Goal: Book appointment/travel/reservation

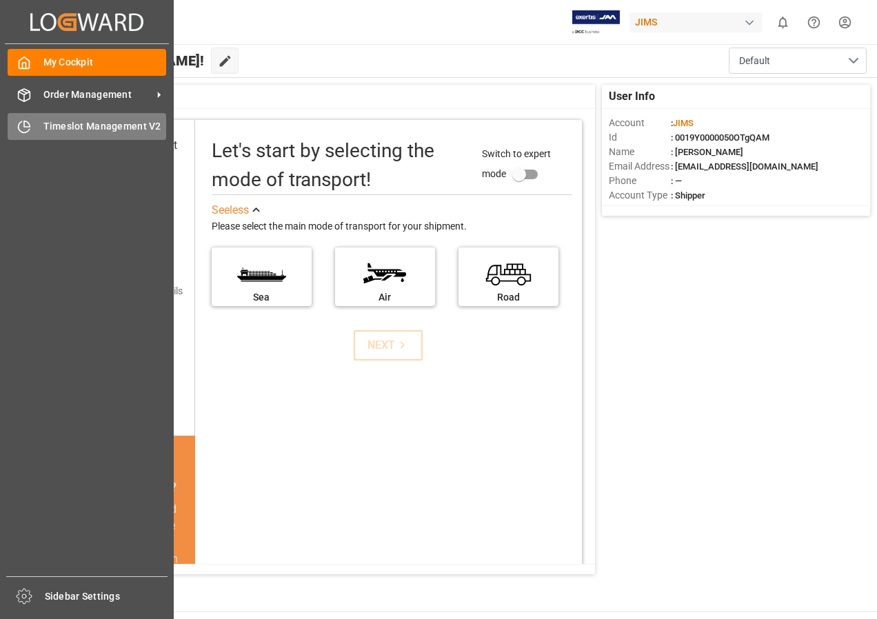
click at [68, 126] on span "Timeslot Management V2" at bounding box center [104, 126] width 123 height 14
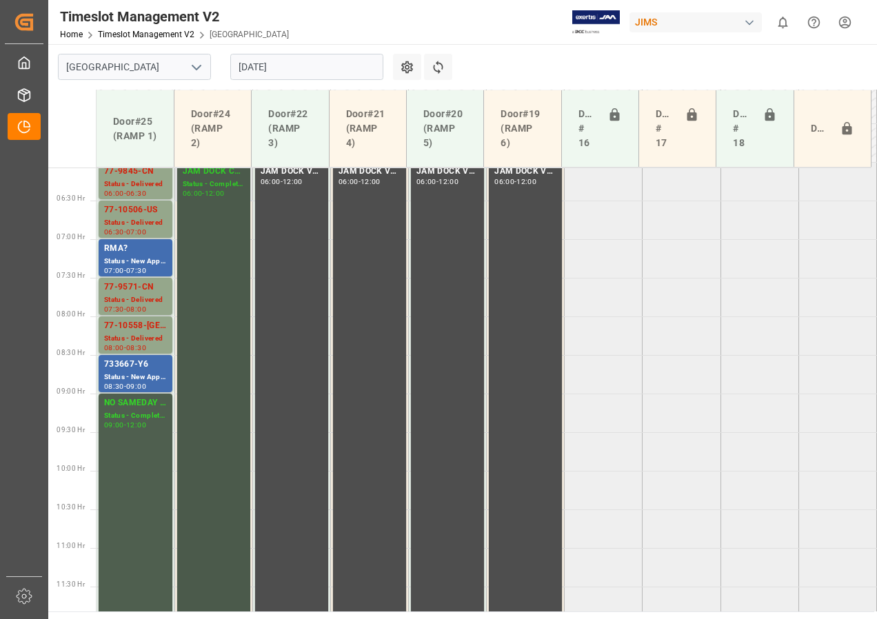
scroll to position [456, 0]
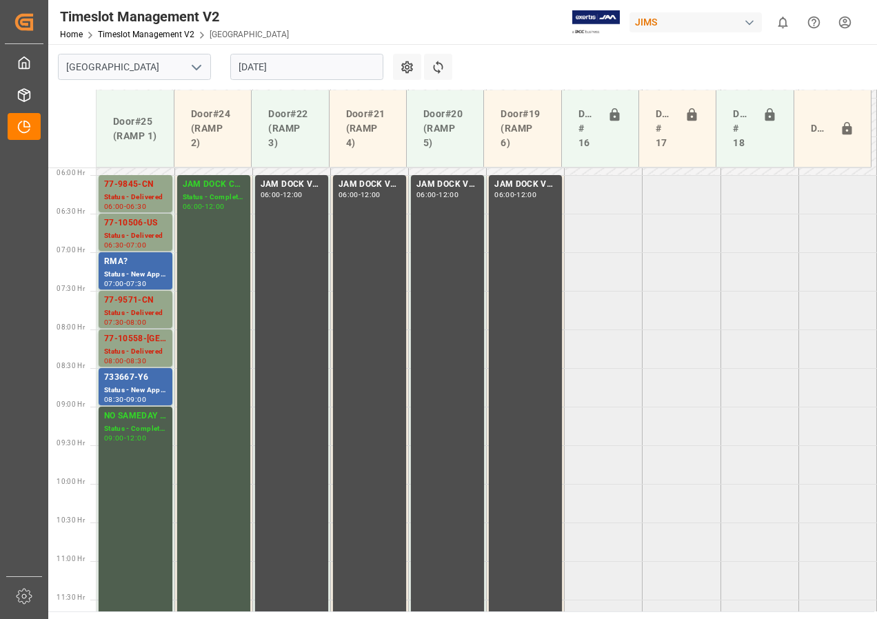
click at [270, 65] on input "[DATE]" at bounding box center [306, 67] width 153 height 26
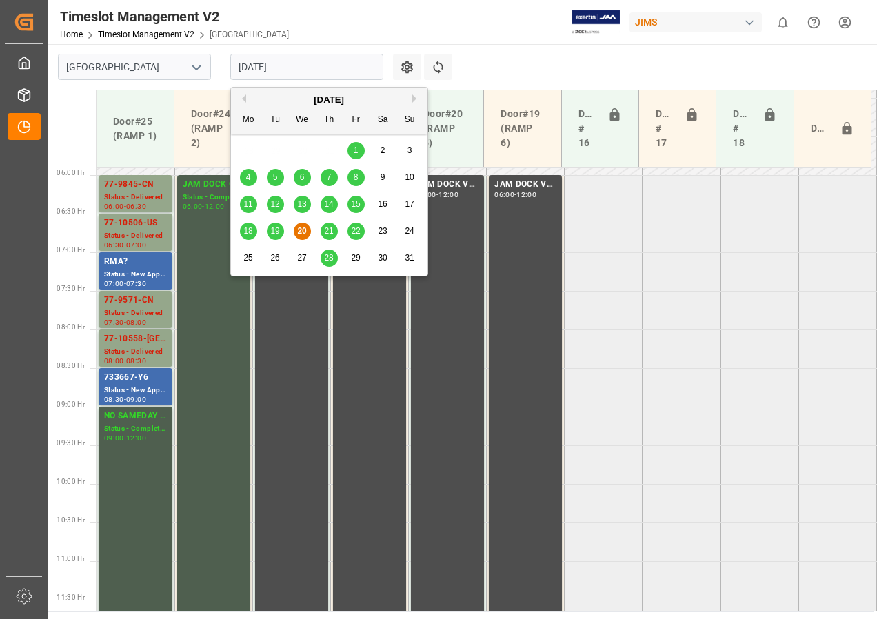
click at [330, 230] on span "21" at bounding box center [328, 231] width 9 height 10
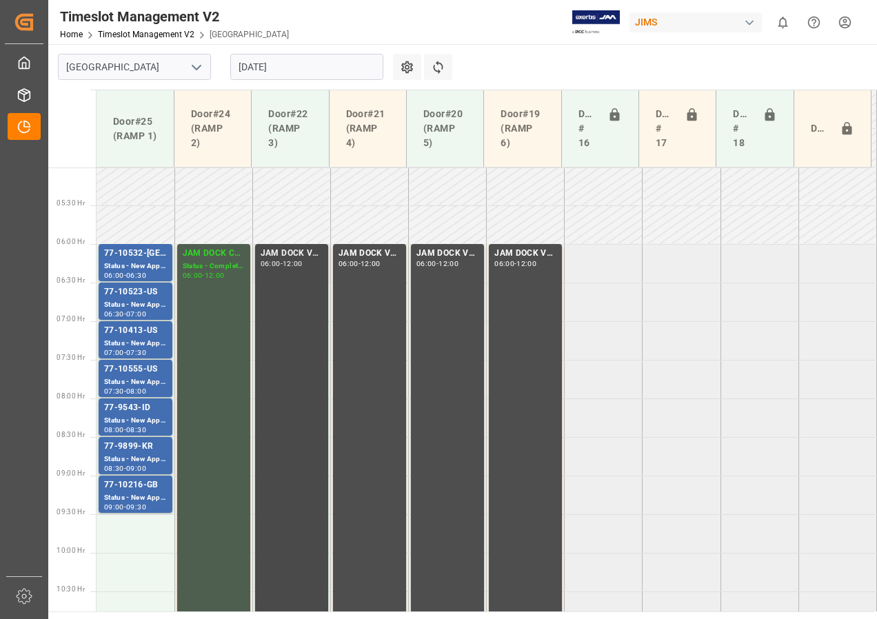
scroll to position [384, 0]
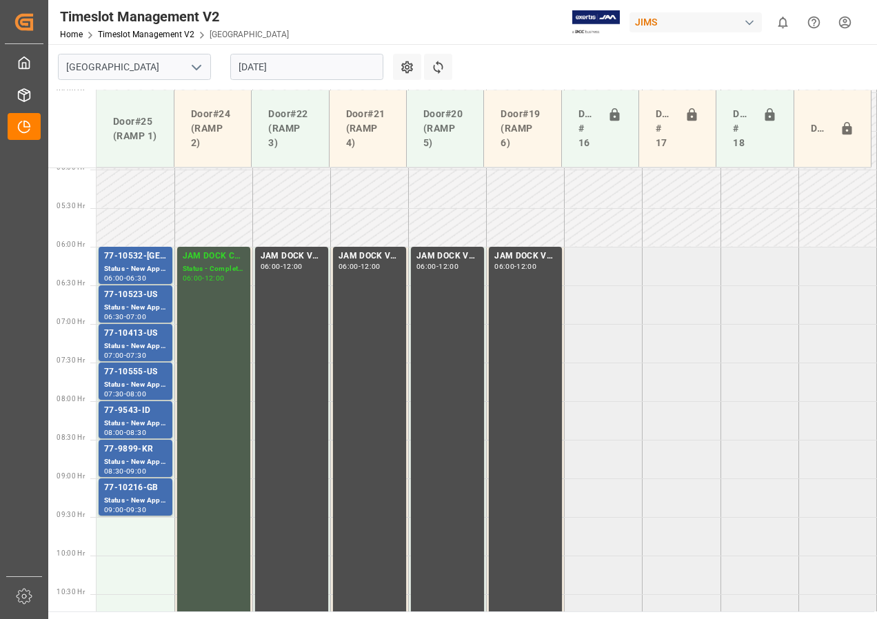
click at [272, 70] on input "[DATE]" at bounding box center [306, 67] width 153 height 26
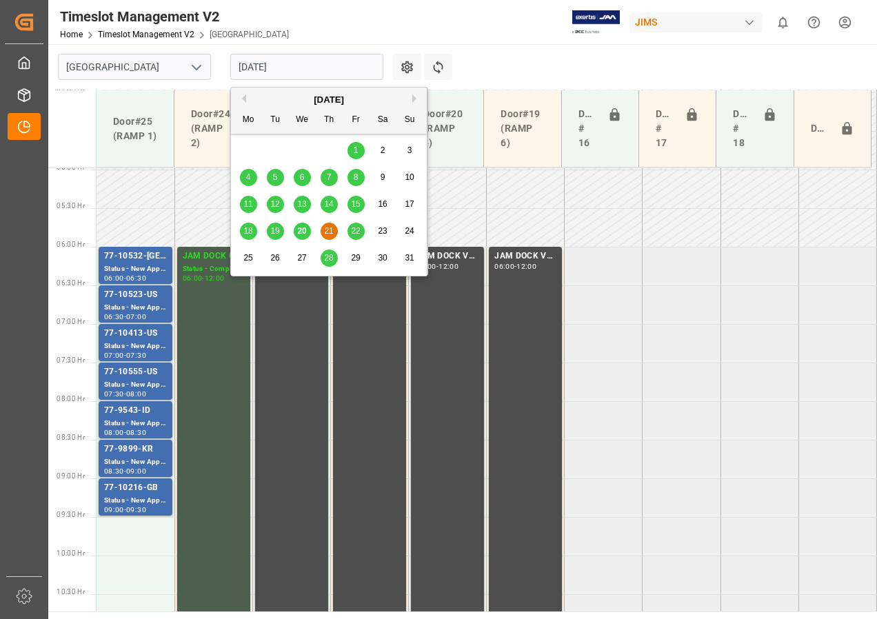
click at [354, 234] on span "22" at bounding box center [355, 231] width 9 height 10
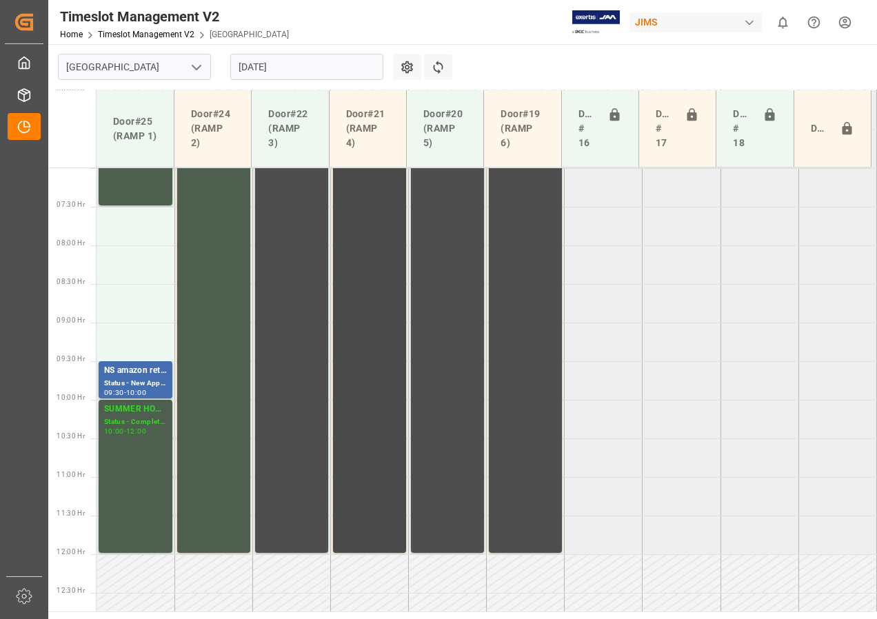
scroll to position [456, 0]
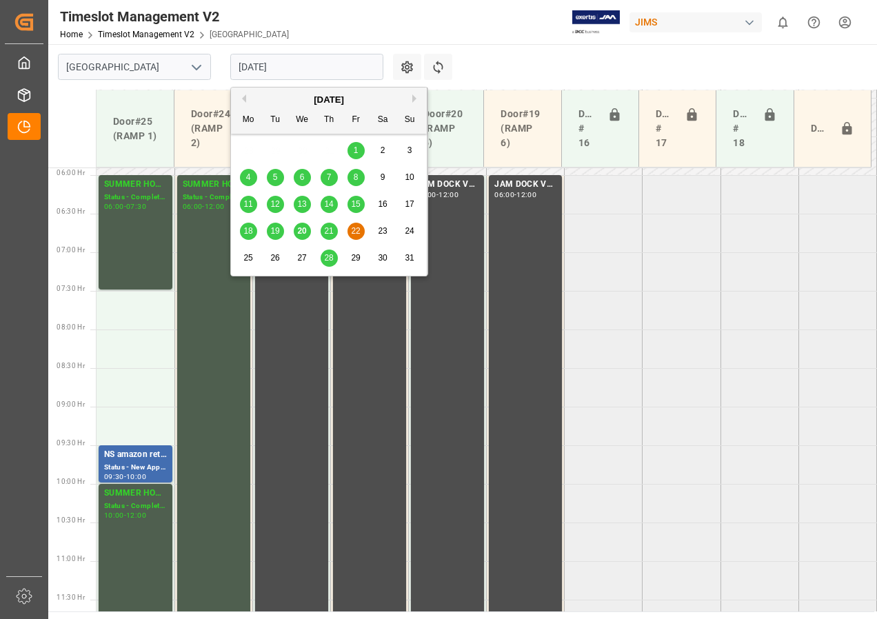
click at [295, 60] on input "[DATE]" at bounding box center [306, 67] width 153 height 26
click at [300, 230] on span "20" at bounding box center [301, 231] width 9 height 10
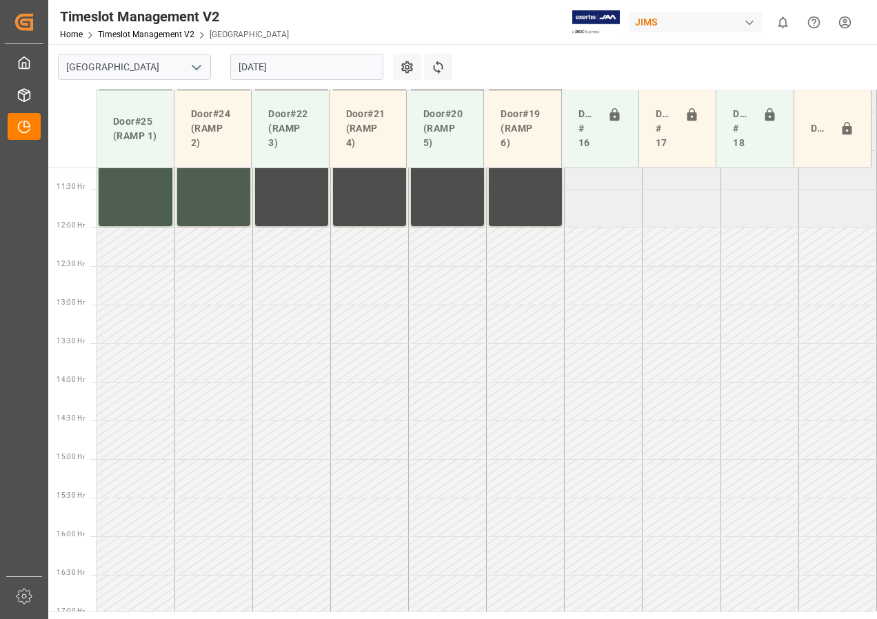
scroll to position [869, 0]
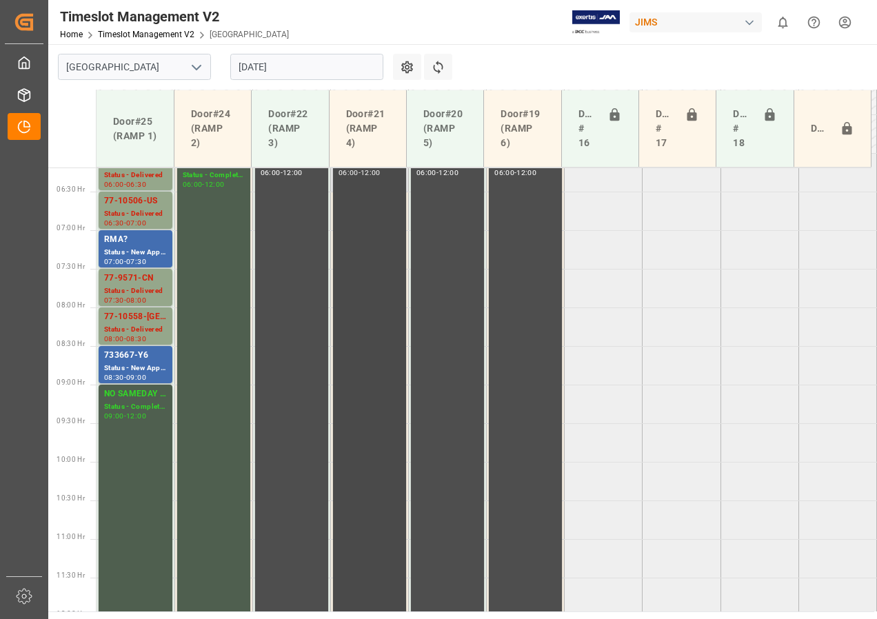
scroll to position [456, 0]
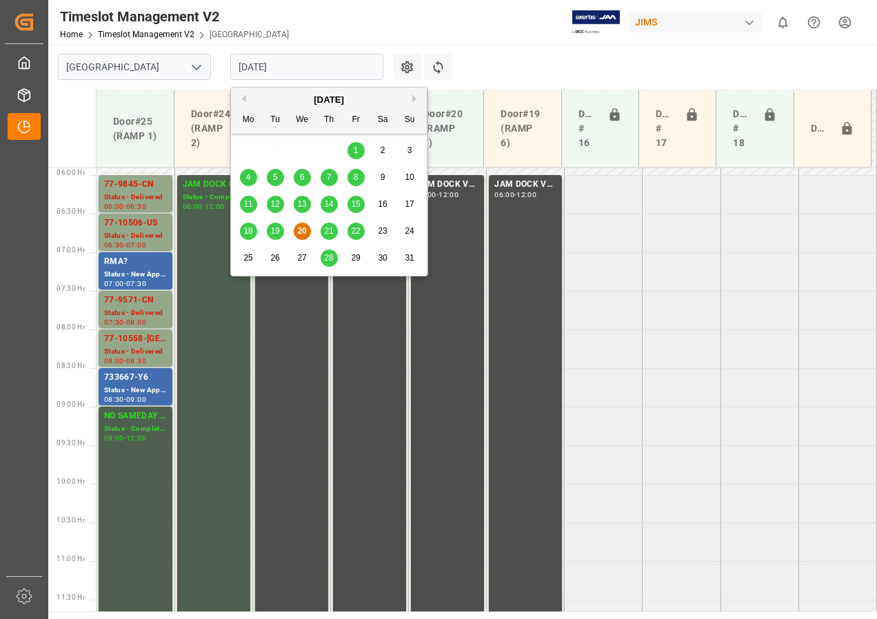
click at [296, 63] on input "[DATE]" at bounding box center [306, 67] width 153 height 26
click at [325, 228] on span "21" at bounding box center [328, 231] width 9 height 10
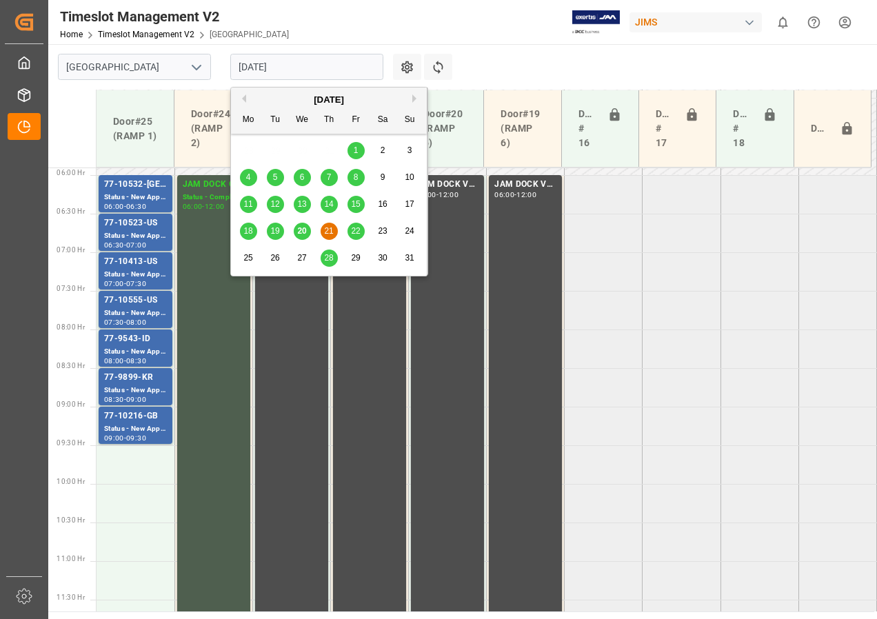
click at [307, 65] on input "[DATE]" at bounding box center [306, 67] width 153 height 26
click at [302, 231] on span "20" at bounding box center [301, 231] width 9 height 10
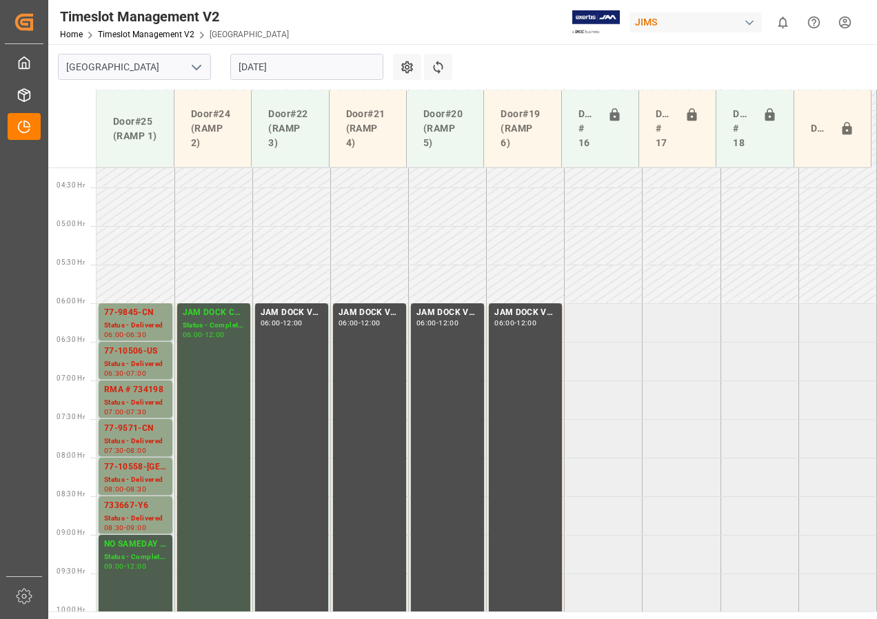
scroll to position [421, 0]
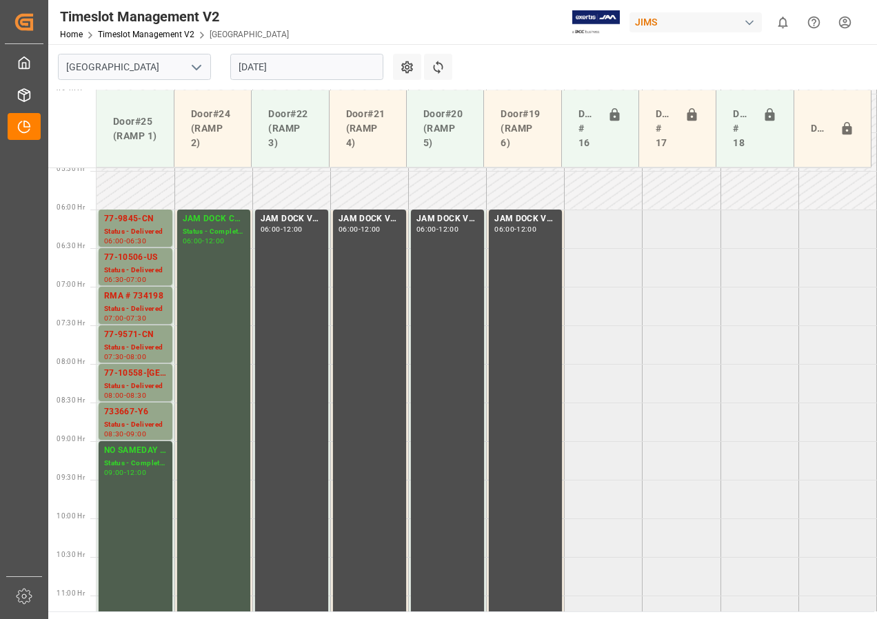
click at [258, 63] on input "[DATE]" at bounding box center [306, 67] width 153 height 26
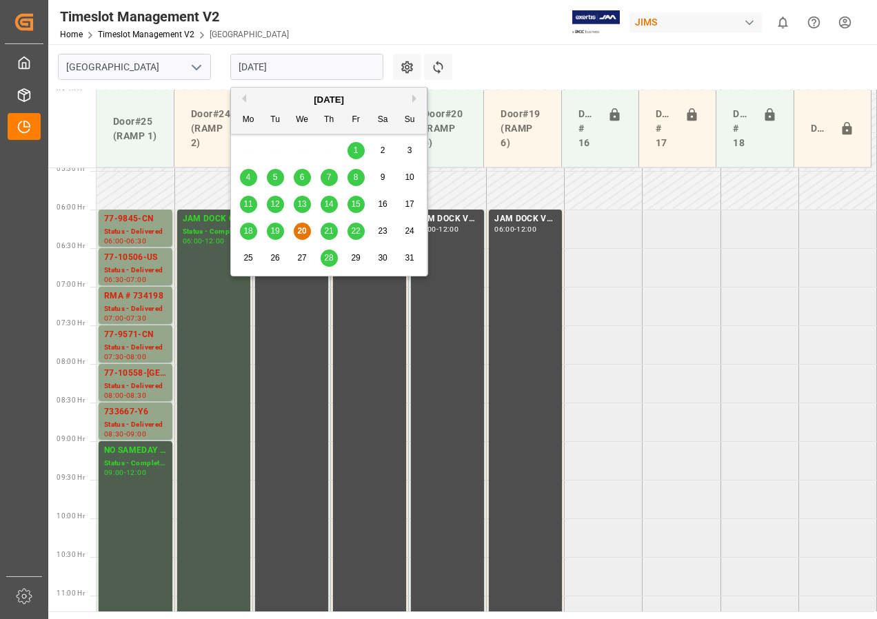
click at [333, 230] on span "21" at bounding box center [328, 231] width 9 height 10
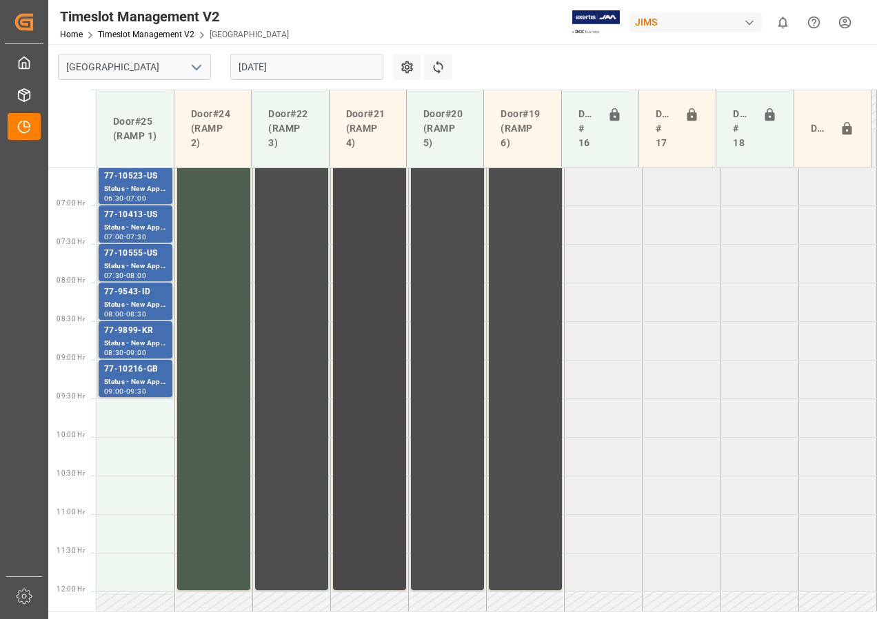
scroll to position [525, 0]
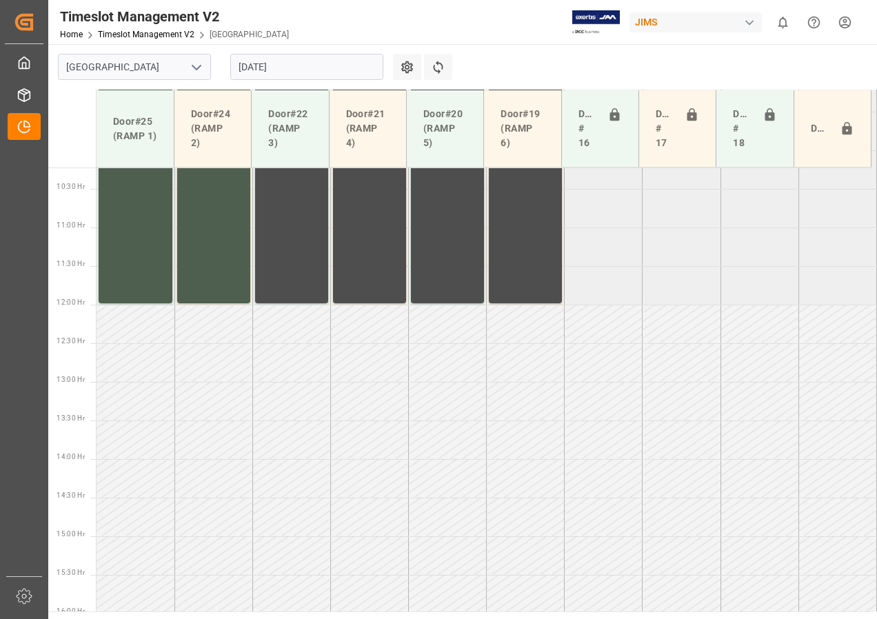
scroll to position [869, 0]
